Goal: Find specific page/section: Find specific page/section

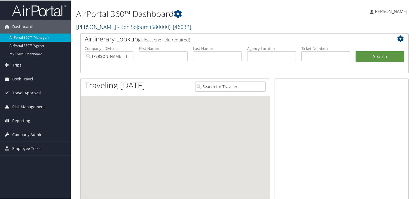
click at [125, 26] on link "[PERSON_NAME] - Bon Sojourn ( S80000 ) , [ 46032 ]" at bounding box center [133, 26] width 115 height 7
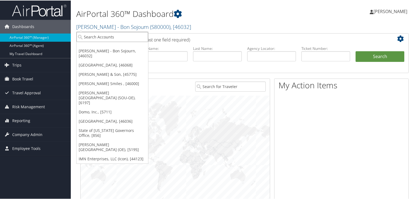
click at [101, 35] on input "search" at bounding box center [113, 36] width 72 height 10
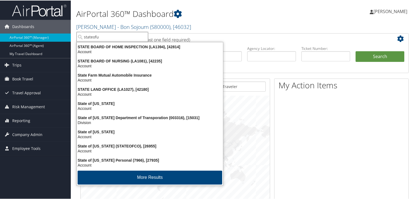
type input "stateofut"
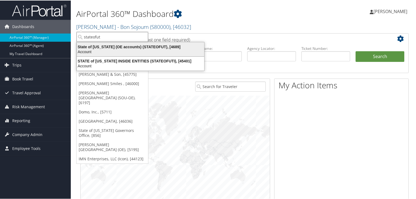
click at [112, 46] on div "State of [US_STATE] (OE accounts) (STATEOFUT), [4689]" at bounding box center [141, 46] width 134 height 5
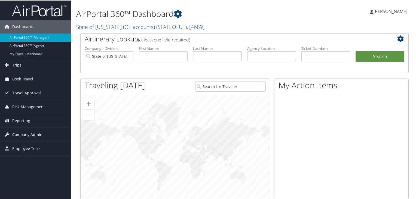
click at [33, 132] on span "Company Admin" at bounding box center [27, 134] width 30 height 14
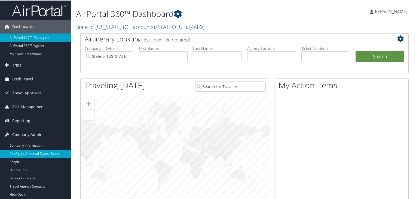
scroll to position [82, 0]
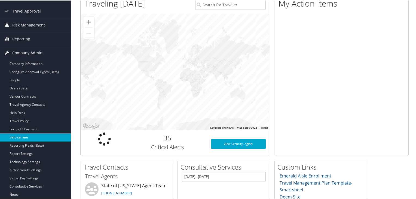
click at [26, 136] on link "Service Fees" at bounding box center [35, 137] width 71 height 8
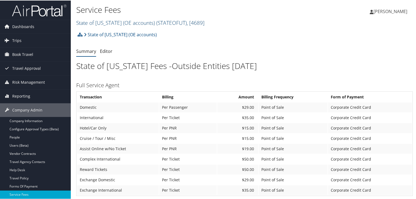
click at [123, 21] on link "State of [US_STATE] (OE accounts) ( STATEOFUT ) , [ 4689 ]" at bounding box center [140, 22] width 128 height 7
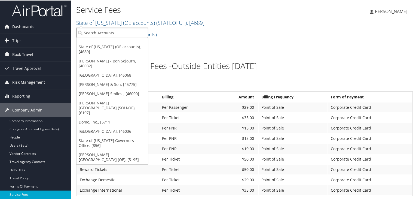
click at [116, 32] on input "search" at bounding box center [113, 32] width 72 height 10
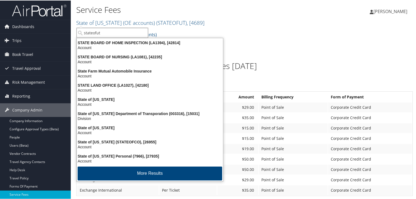
type input "stateofuti"
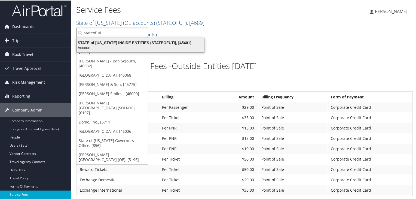
click at [123, 41] on div "STATE of [US_STATE] INSIDE ENTITIES (STATEOFUTI), [45401]" at bounding box center [141, 42] width 134 height 5
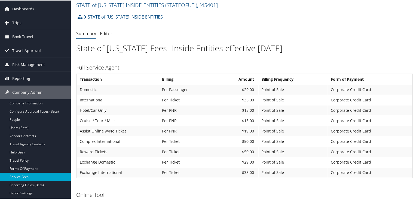
scroll to position [14, 0]
